Goal: Find specific page/section: Find specific page/section

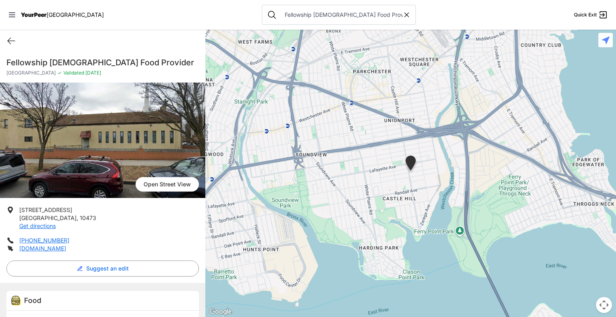
click at [405, 15] on icon at bounding box center [407, 15] width 4 height 4
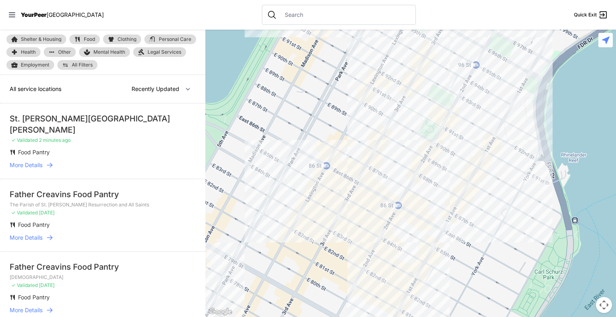
click at [312, 15] on input "text" at bounding box center [345, 15] width 131 height 8
select select "nearby"
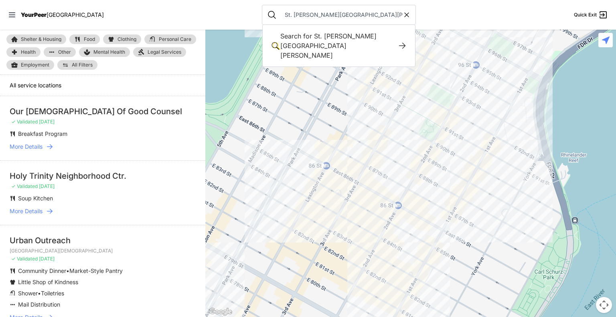
type input "St. Brendan St. Ann Parish"
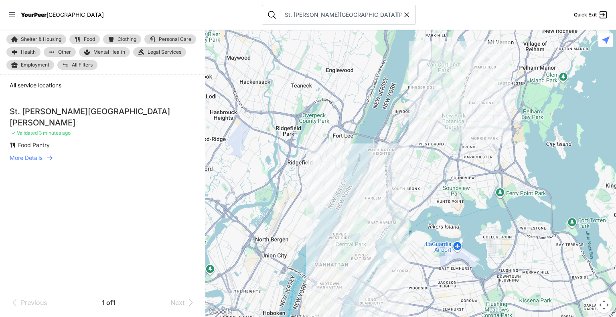
click at [26, 154] on span "More Details" at bounding box center [26, 158] width 33 height 8
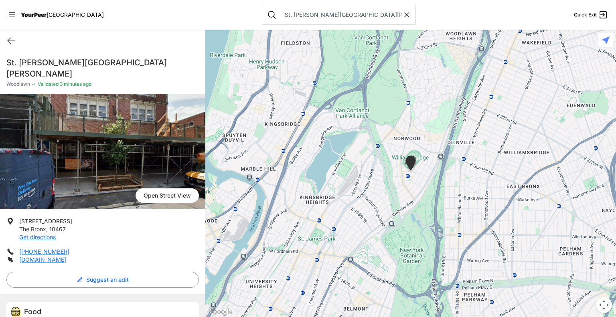
scroll to position [21, 0]
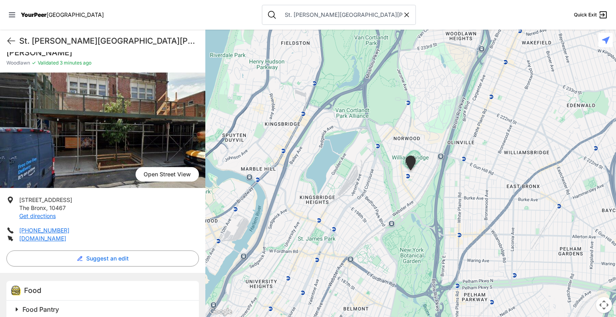
click at [18, 304] on span at bounding box center [117, 309] width 212 height 11
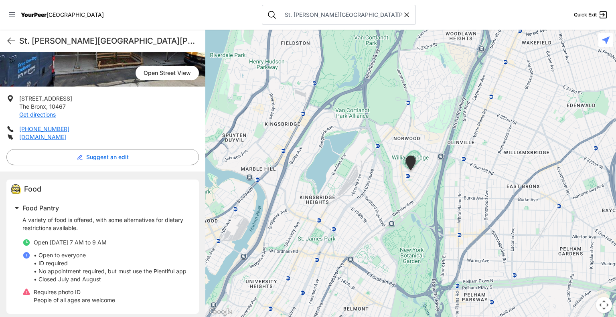
scroll to position [124, 0]
